Goal: Share content

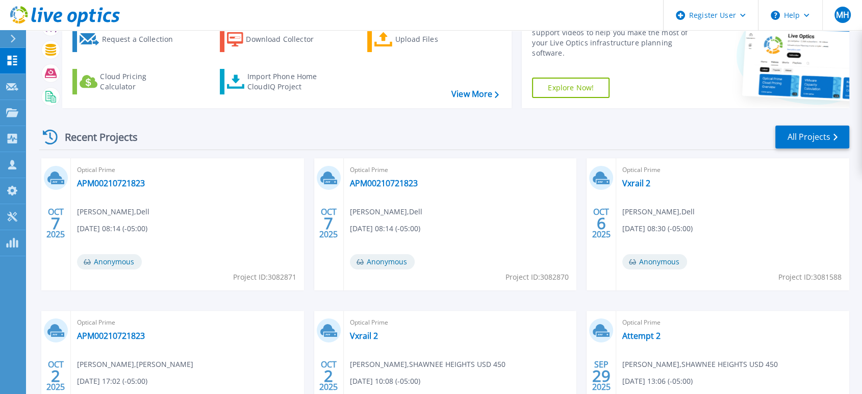
scroll to position [171, 0]
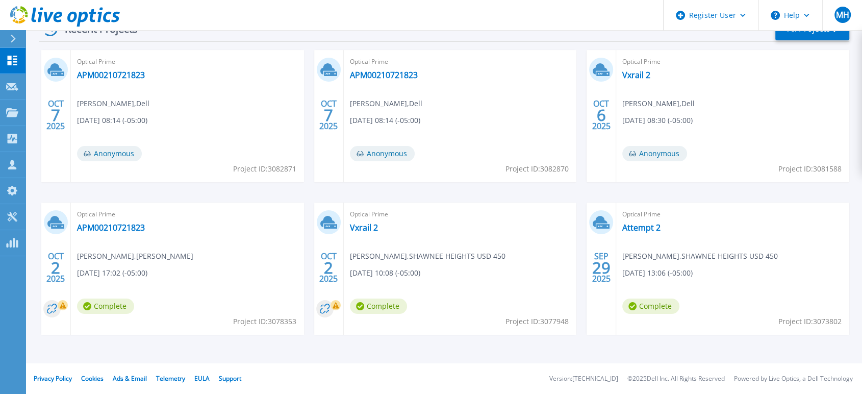
click at [101, 234] on div "Optical Prime APM00210721823 Ryan Rupert , Cohen Esrey 10/02/2025, 17:02 (-05:0…" at bounding box center [187, 269] width 233 height 132
click at [104, 231] on link "APM00210721823" at bounding box center [111, 227] width 68 height 10
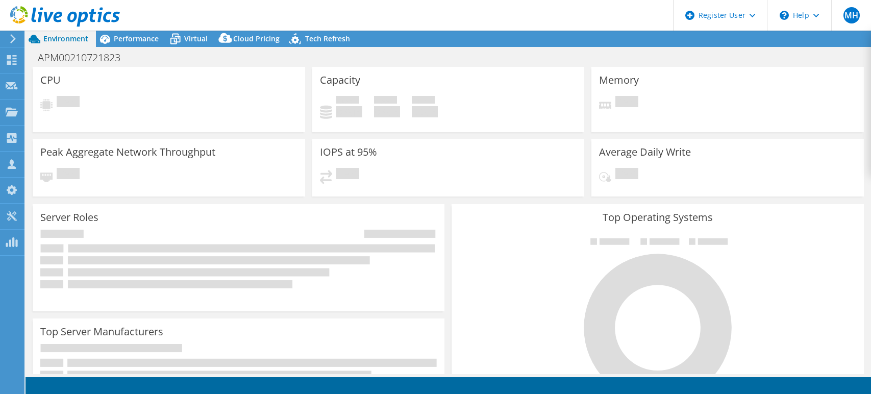
select select "USD"
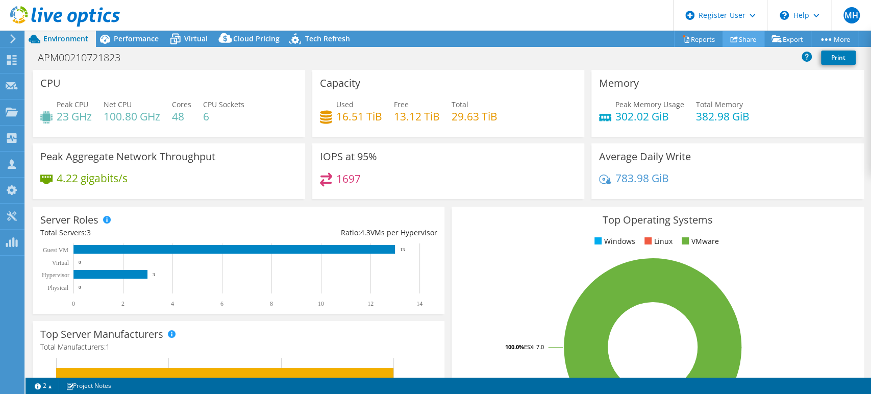
click at [739, 43] on link "Share" at bounding box center [743, 39] width 42 height 16
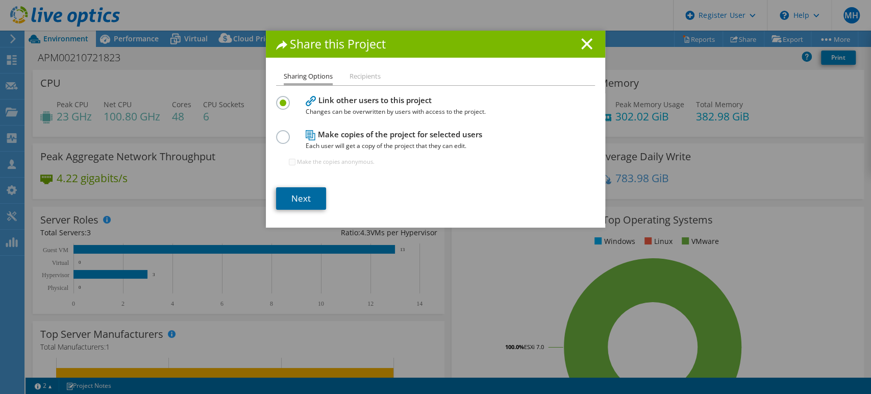
click at [283, 203] on link "Next" at bounding box center [301, 198] width 50 height 22
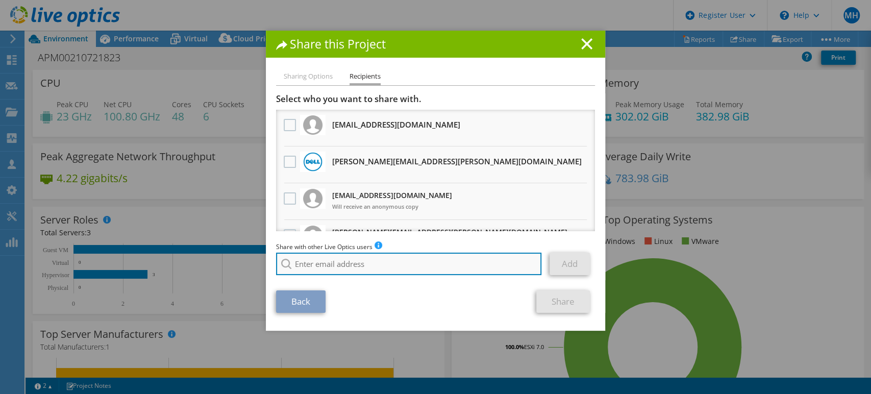
click at [359, 258] on input "search" at bounding box center [408, 264] width 265 height 22
paste input "[EMAIL_ADDRESS][DOMAIN_NAME]"
type input "[EMAIL_ADDRESS][DOMAIN_NAME]"
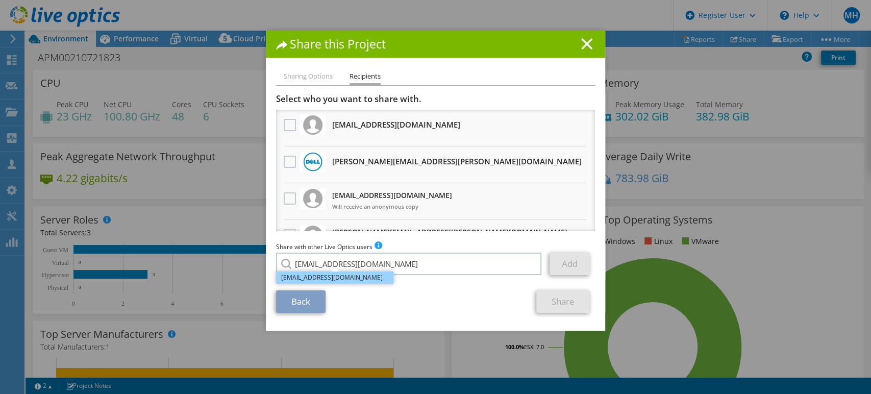
click at [354, 280] on li "[EMAIL_ADDRESS][DOMAIN_NAME]" at bounding box center [334, 277] width 117 height 12
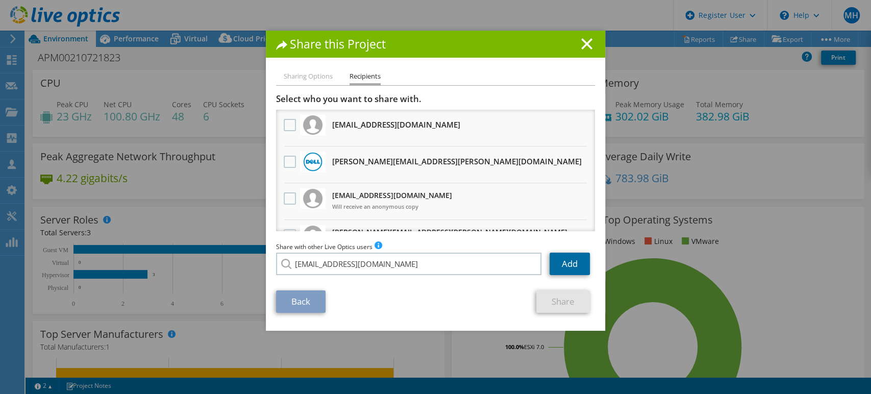
click at [565, 261] on link "Add" at bounding box center [569, 264] width 40 height 22
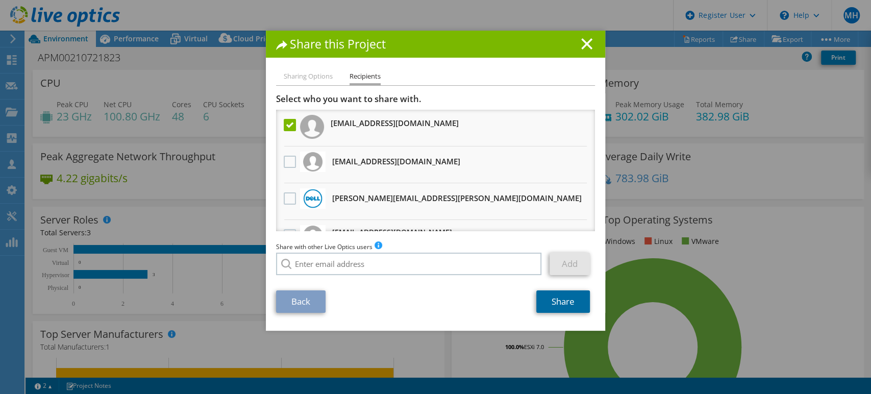
click at [564, 298] on link "Share" at bounding box center [563, 301] width 54 height 22
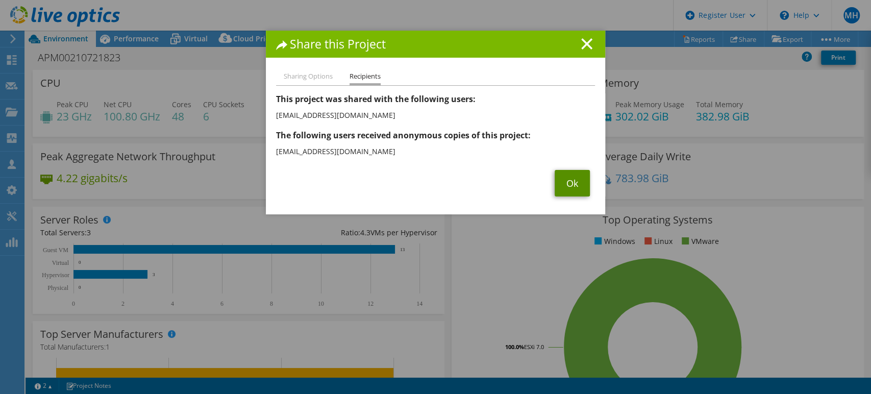
click at [555, 183] on link "Ok" at bounding box center [572, 183] width 35 height 27
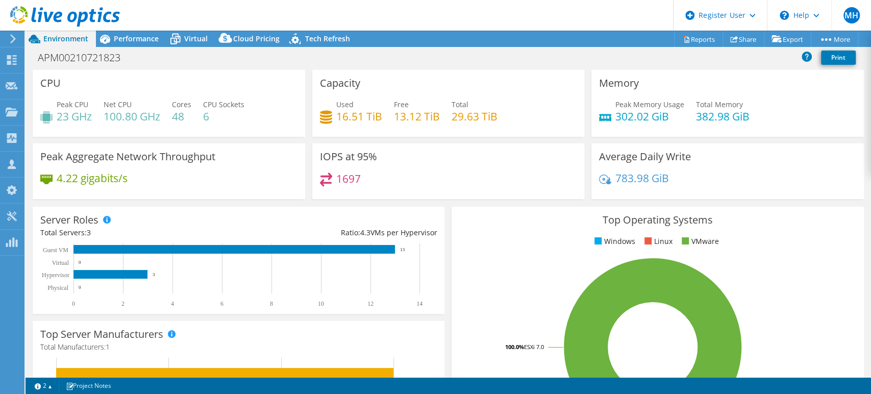
click at [29, 9] on icon at bounding box center [65, 16] width 110 height 21
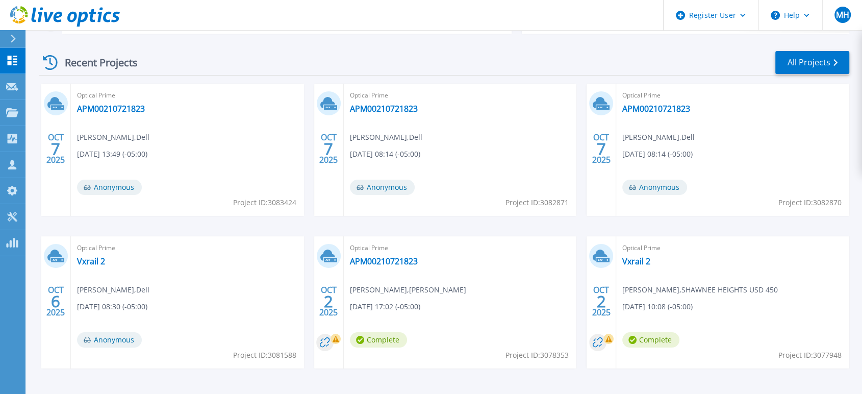
scroll to position [170, 0]
